Goal: Browse casually

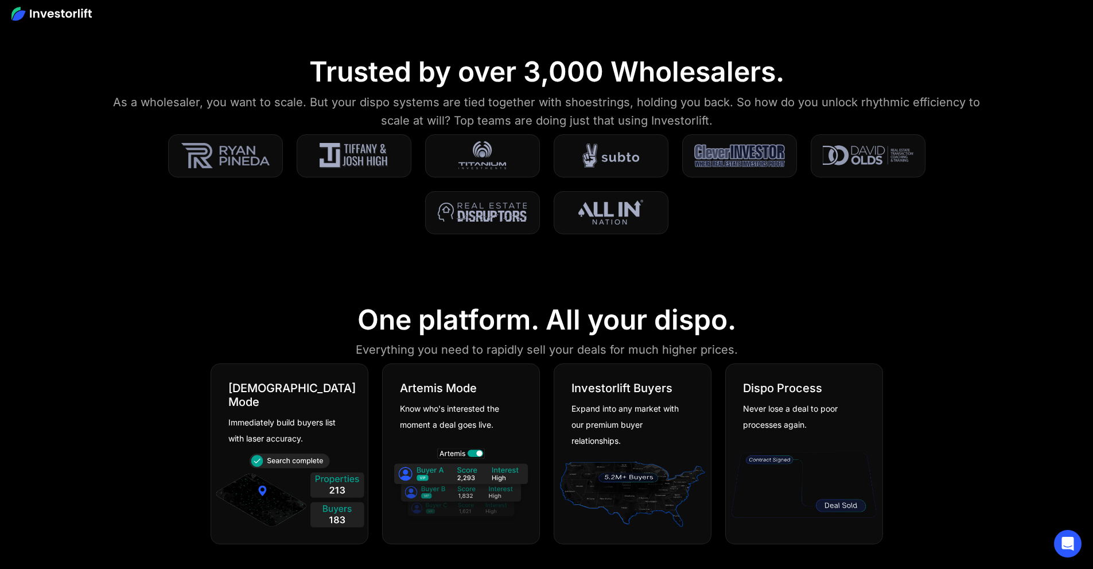
scroll to position [516, 0]
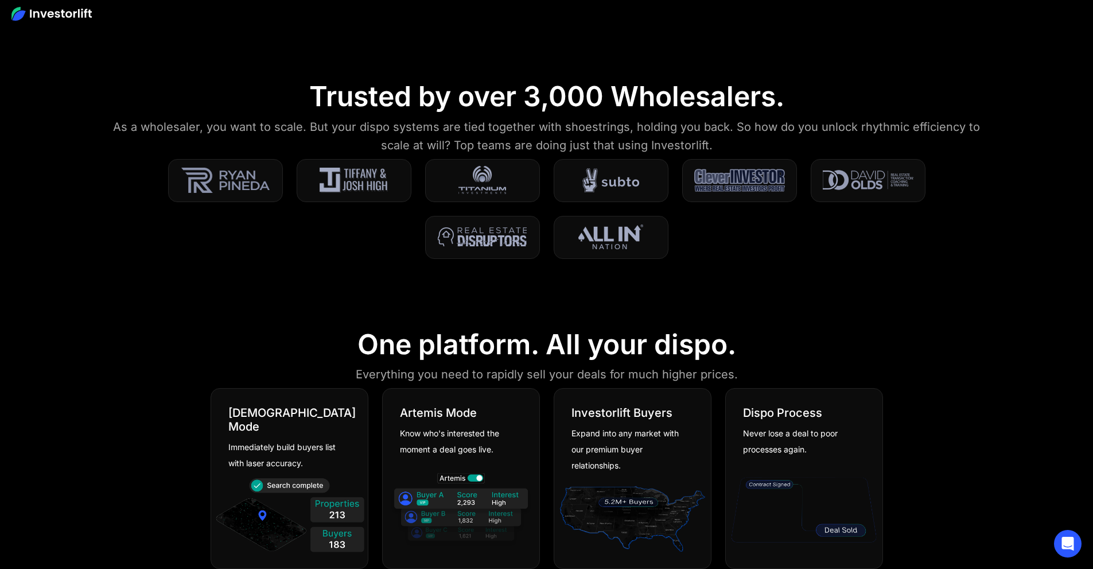
click at [639, 188] on img at bounding box center [610, 180] width 57 height 29
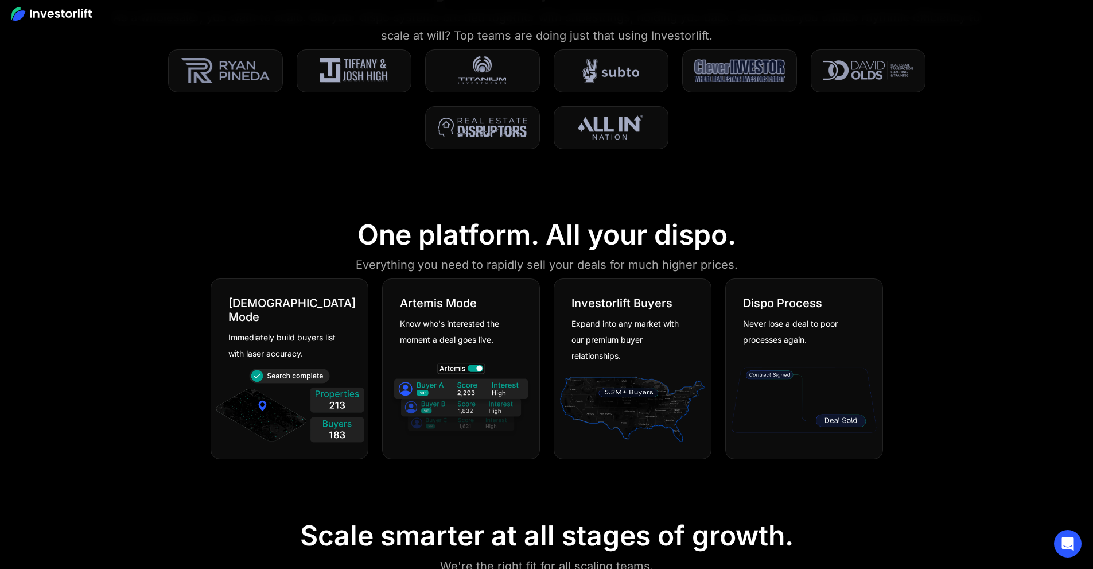
scroll to position [689, 0]
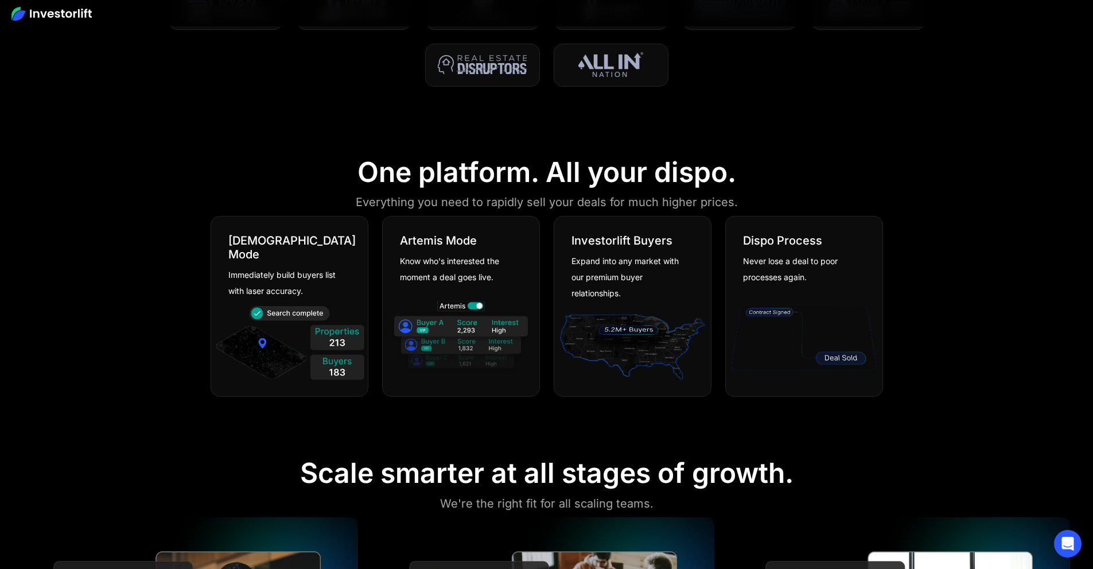
click at [475, 312] on img at bounding box center [461, 337] width 151 height 81
click at [481, 270] on div "Know who's interested the moment a deal goes live." at bounding box center [457, 269] width 114 height 32
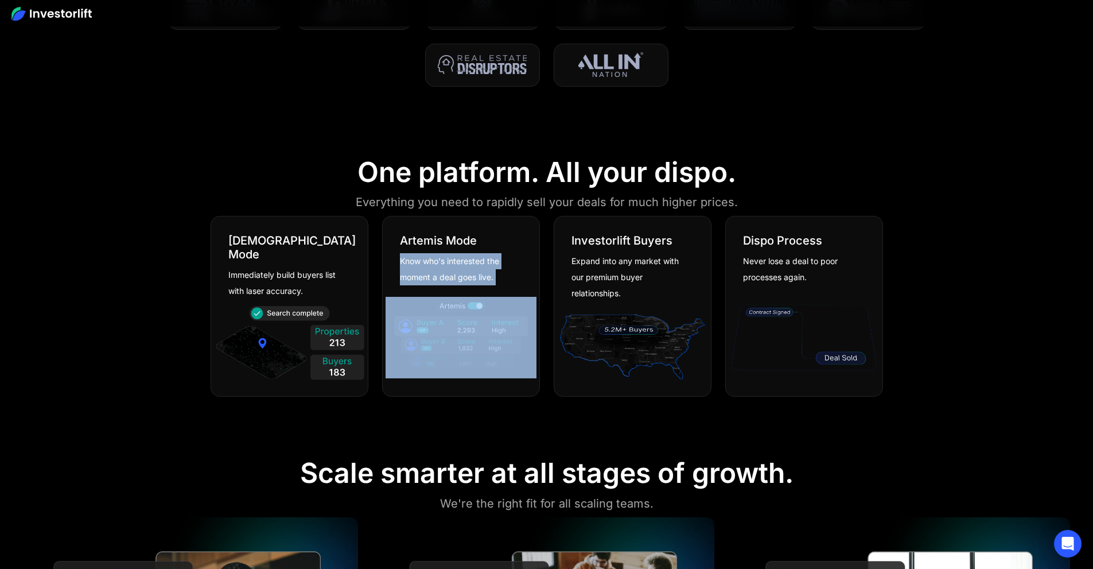
click at [481, 270] on div "Know who's interested the moment a deal goes live." at bounding box center [457, 269] width 114 height 32
click at [496, 240] on div "[PERSON_NAME] Mode Know who's interested the moment a deal goes live." at bounding box center [461, 250] width 157 height 69
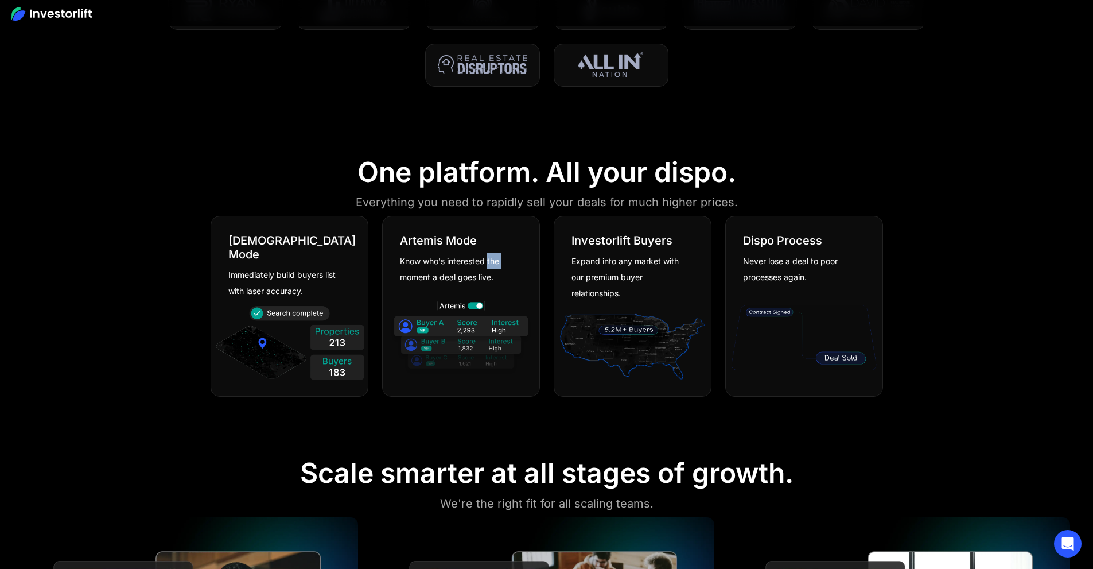
click at [496, 240] on div "[PERSON_NAME] Mode Know who's interested the moment a deal goes live." at bounding box center [461, 250] width 157 height 69
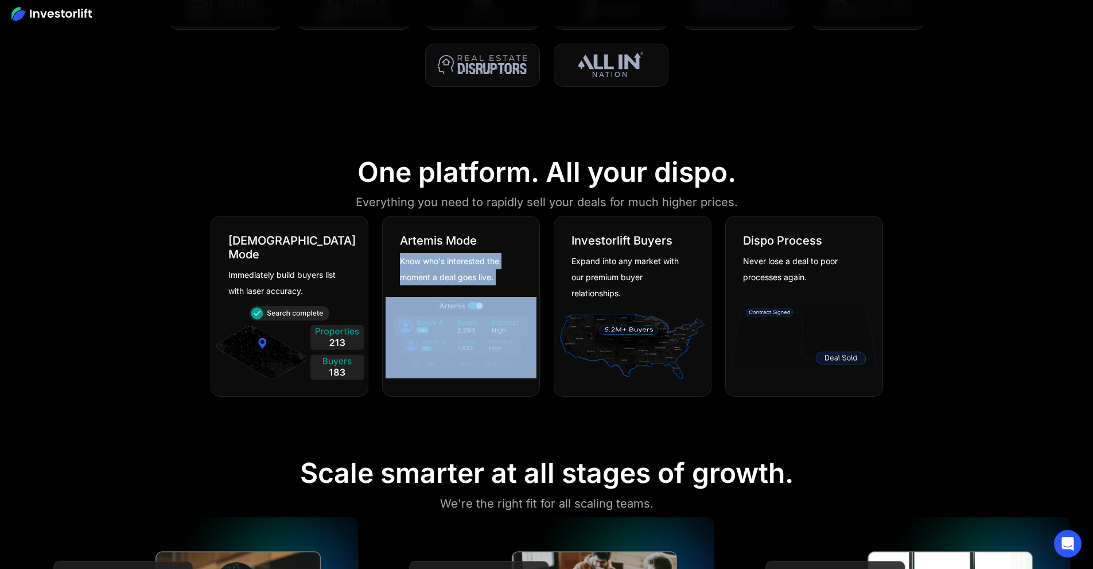
click at [496, 240] on div "[PERSON_NAME] Mode Know who's interested the moment a deal goes live." at bounding box center [461, 250] width 157 height 69
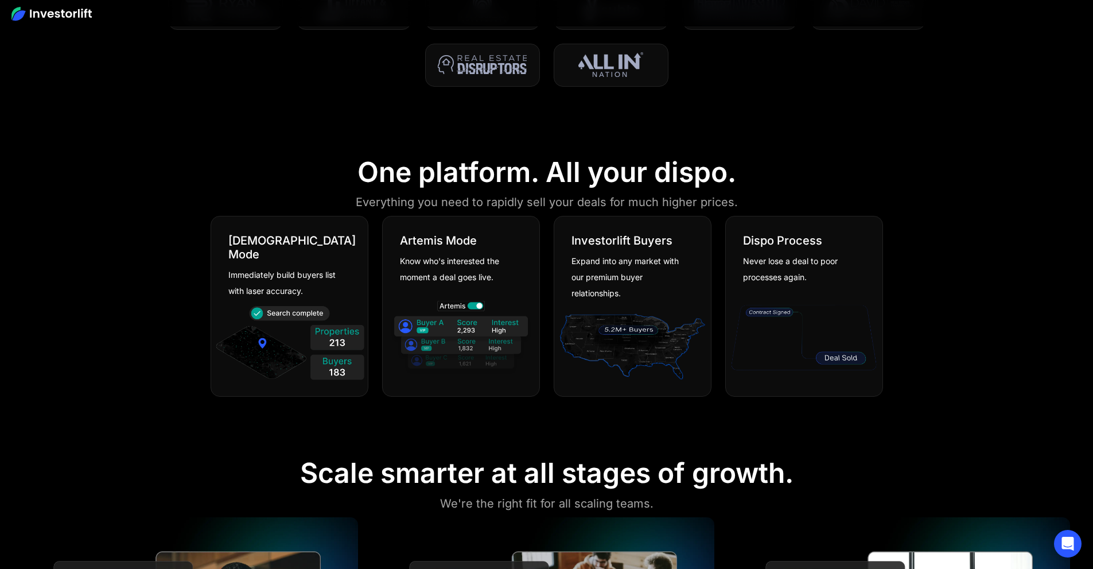
click at [402, 182] on div "One platform. All your dispo." at bounding box center [546, 171] width 379 height 33
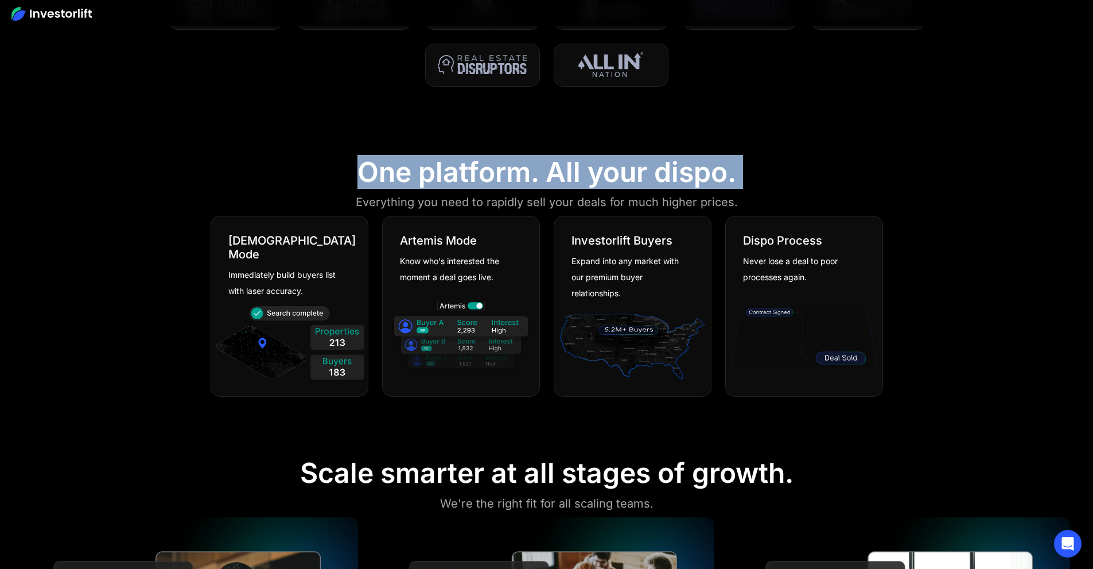
click at [402, 182] on div "One platform. All your dispo." at bounding box center [546, 171] width 379 height 33
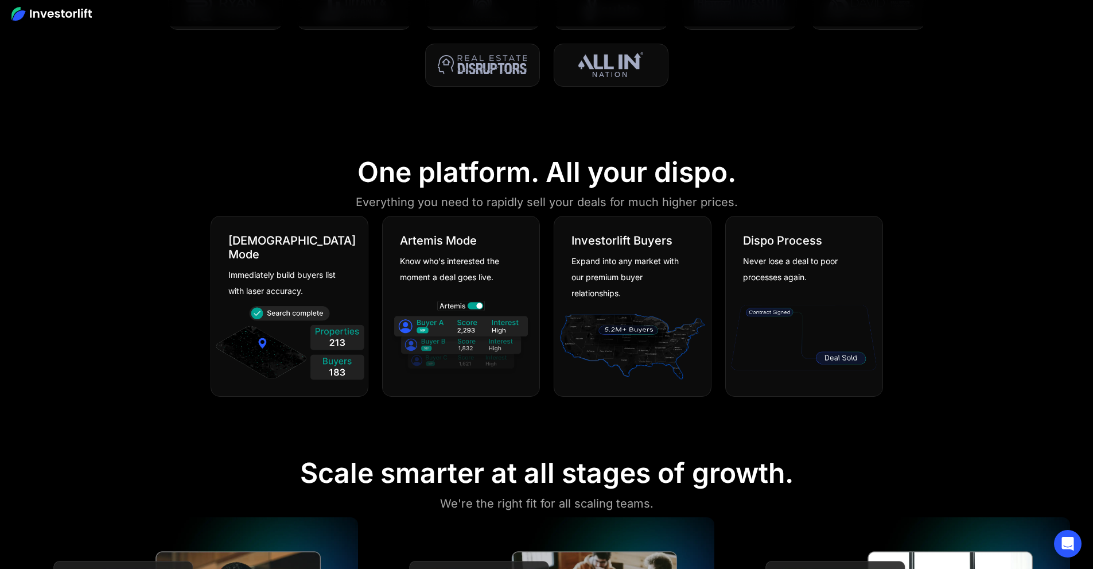
click at [390, 199] on div "Everything you need to rapidly sell your deals for much higher prices." at bounding box center [547, 202] width 382 height 18
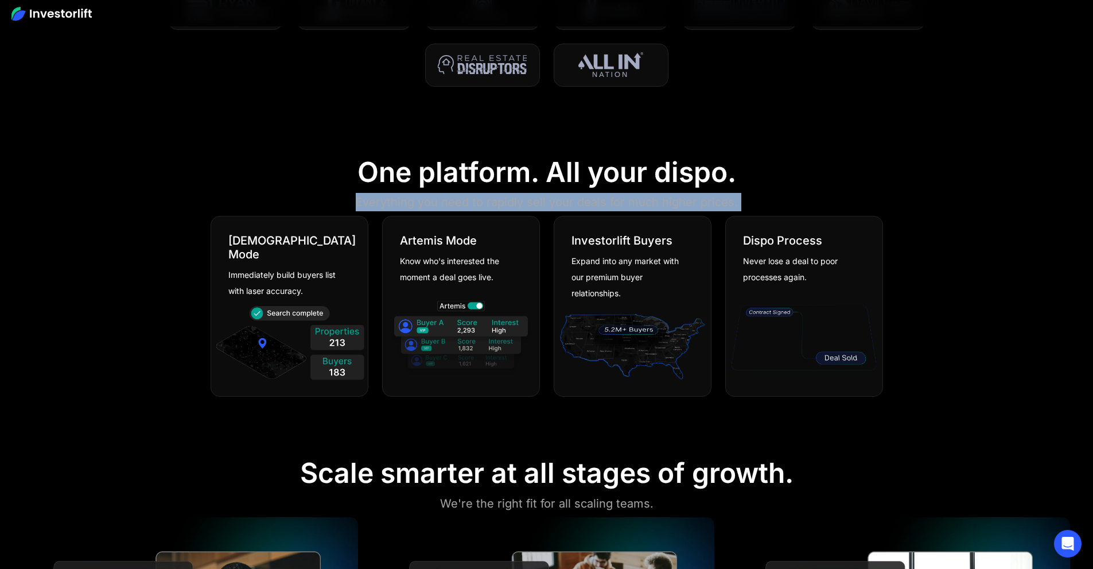
click at [390, 199] on div "Everything you need to rapidly sell your deals for much higher prices." at bounding box center [547, 202] width 382 height 18
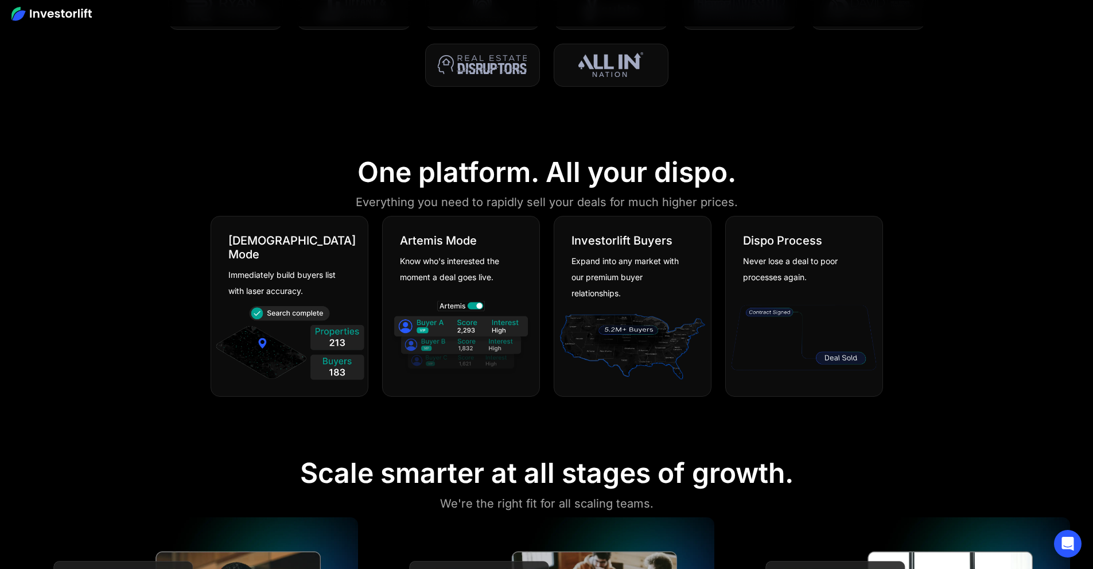
click at [406, 189] on div "One platform. All your dispo." at bounding box center [546, 171] width 379 height 33
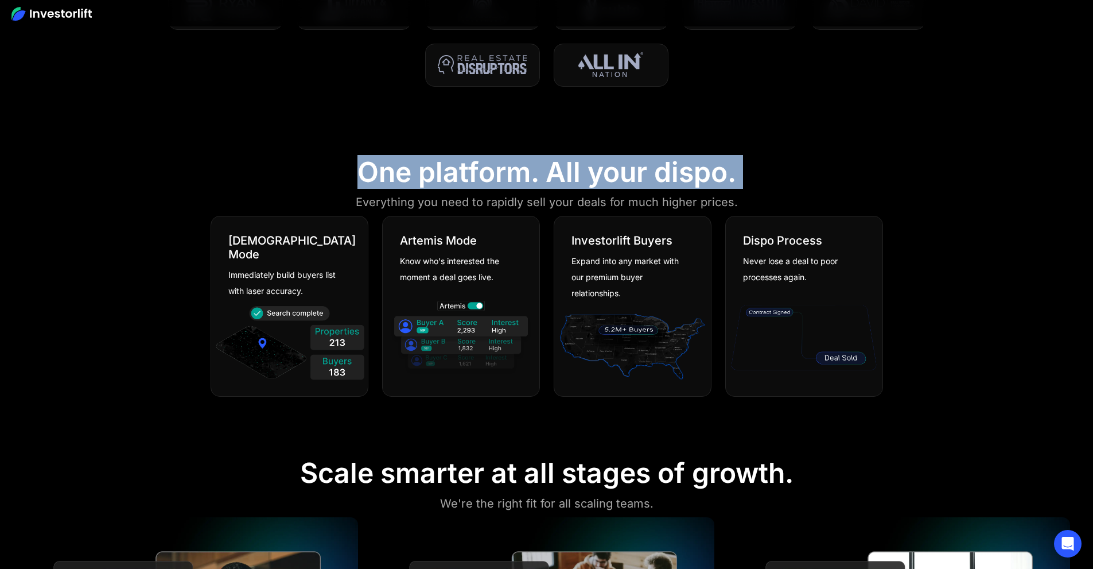
click at [406, 189] on div "One platform. All your dispo." at bounding box center [546, 171] width 379 height 33
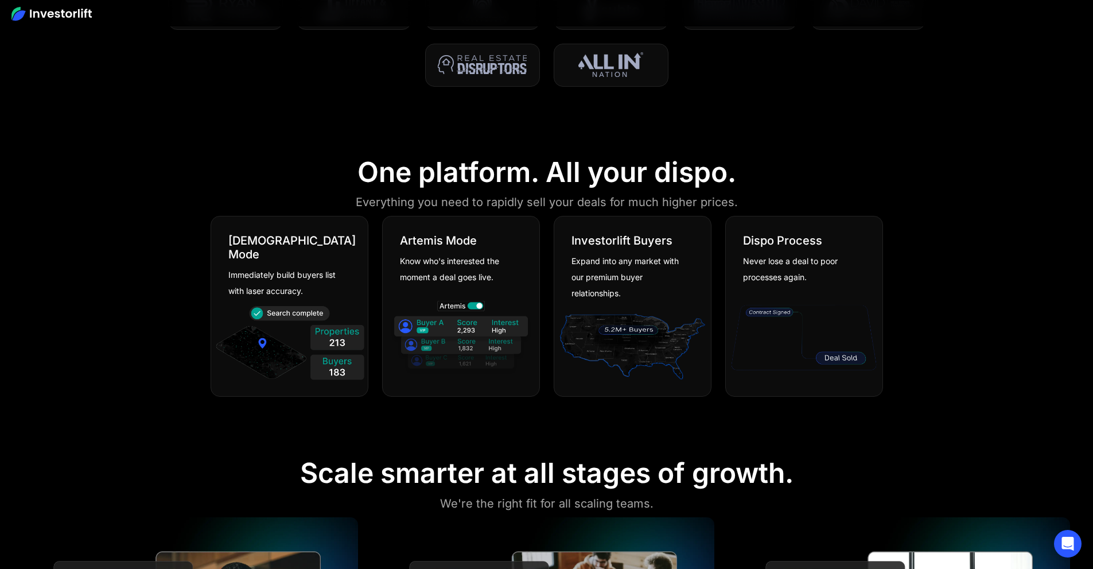
click at [406, 205] on div "Everything you need to rapidly sell your deals for much higher prices." at bounding box center [547, 202] width 382 height 18
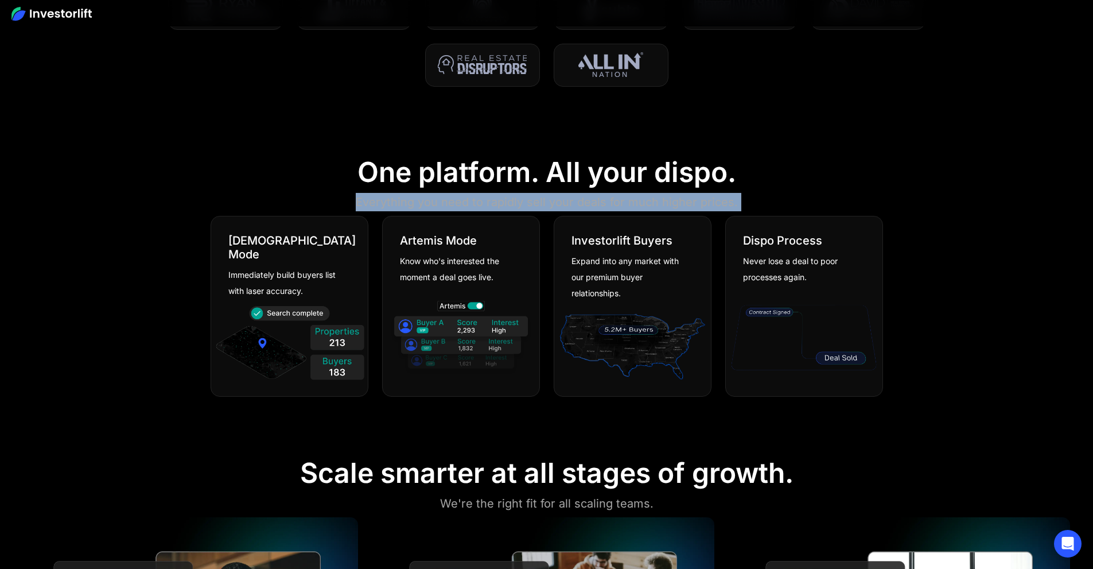
click at [406, 205] on div "Everything you need to rapidly sell your deals for much higher prices." at bounding box center [547, 202] width 382 height 18
click at [366, 204] on div "Everything you need to rapidly sell your deals for much higher prices." at bounding box center [547, 202] width 382 height 18
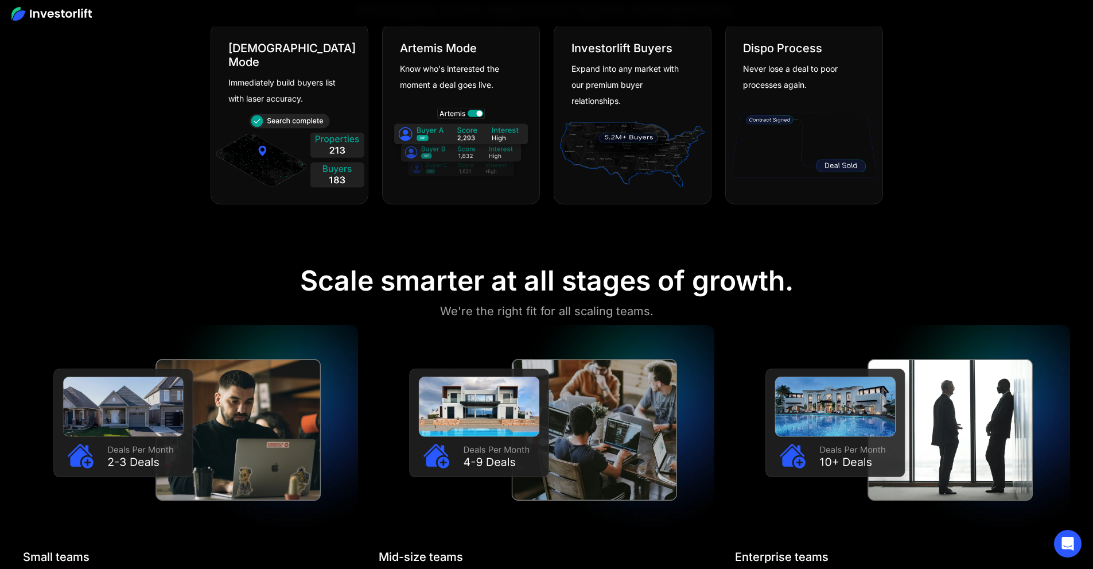
scroll to position [918, 0]
